Goal: Task Accomplishment & Management: Manage account settings

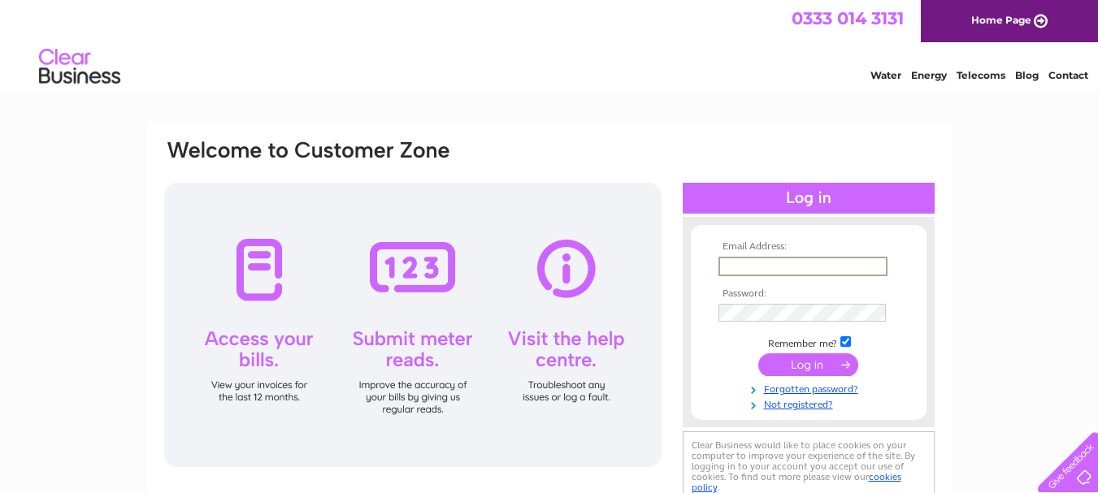
click at [759, 259] on input "text" at bounding box center [802, 267] width 169 height 20
type input "[PERSON_NAME][EMAIL_ADDRESS][DOMAIN_NAME]"
click at [758, 353] on input "submit" at bounding box center [808, 364] width 100 height 23
click at [799, 369] on input "submit" at bounding box center [808, 363] width 100 height 23
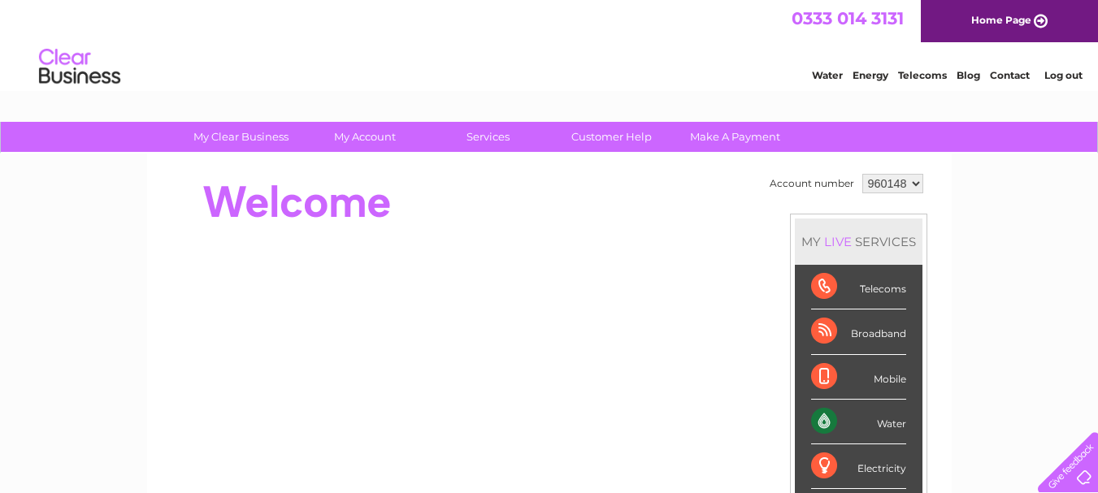
click at [871, 419] on div "Water" at bounding box center [858, 422] width 95 height 45
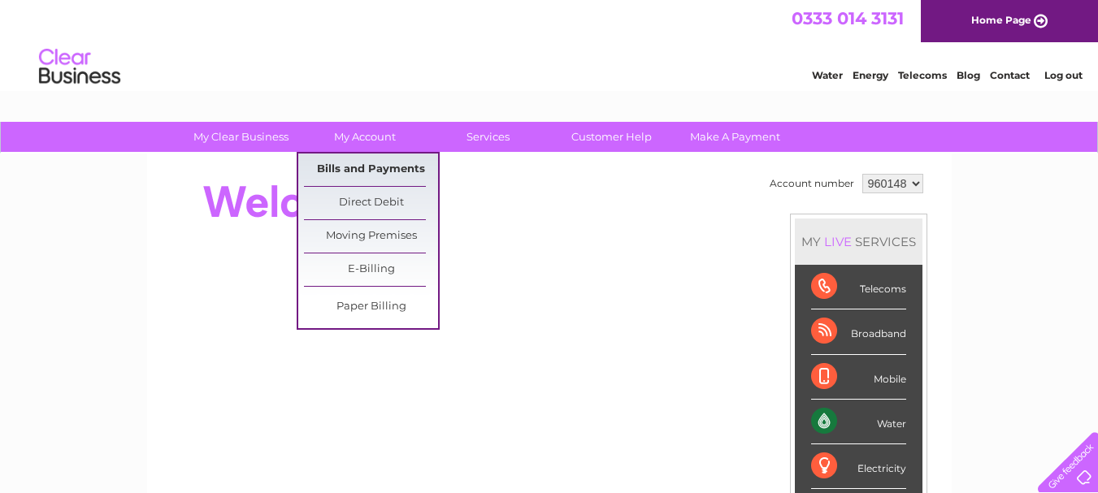
click at [381, 164] on link "Bills and Payments" at bounding box center [371, 170] width 134 height 33
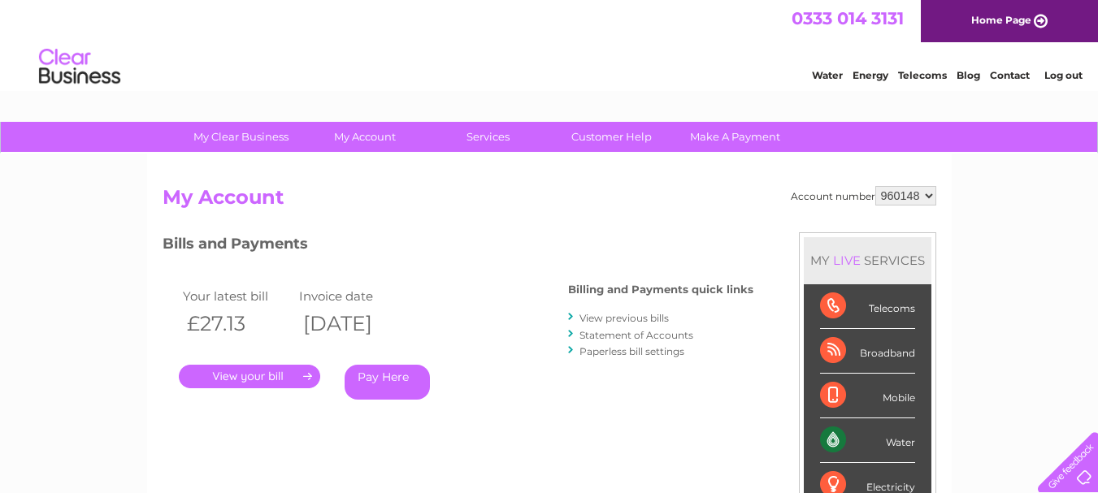
click at [265, 378] on link "." at bounding box center [249, 377] width 141 height 24
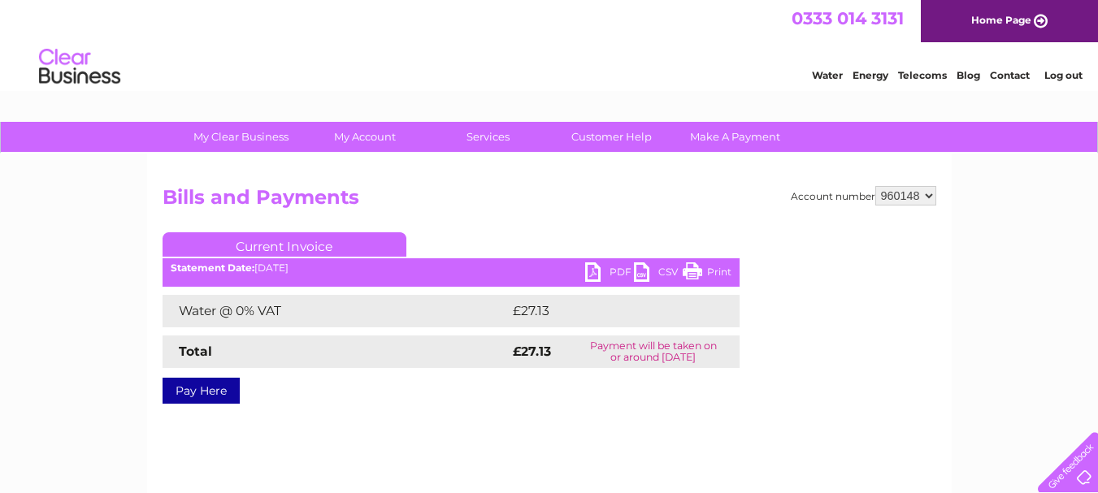
click at [594, 271] on link "PDF" at bounding box center [609, 274] width 49 height 24
